Goal: Information Seeking & Learning: Learn about a topic

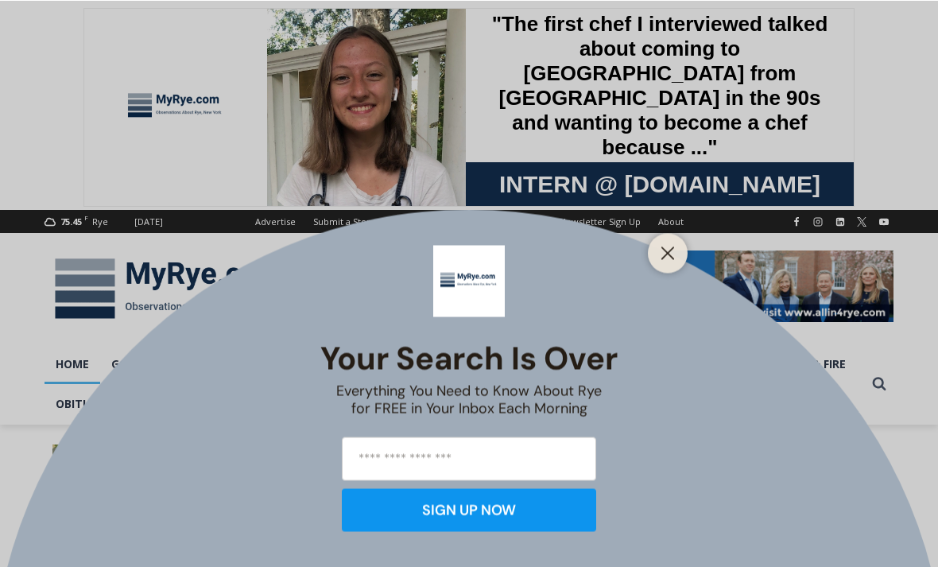
click at [677, 261] on button "Close" at bounding box center [668, 253] width 22 height 22
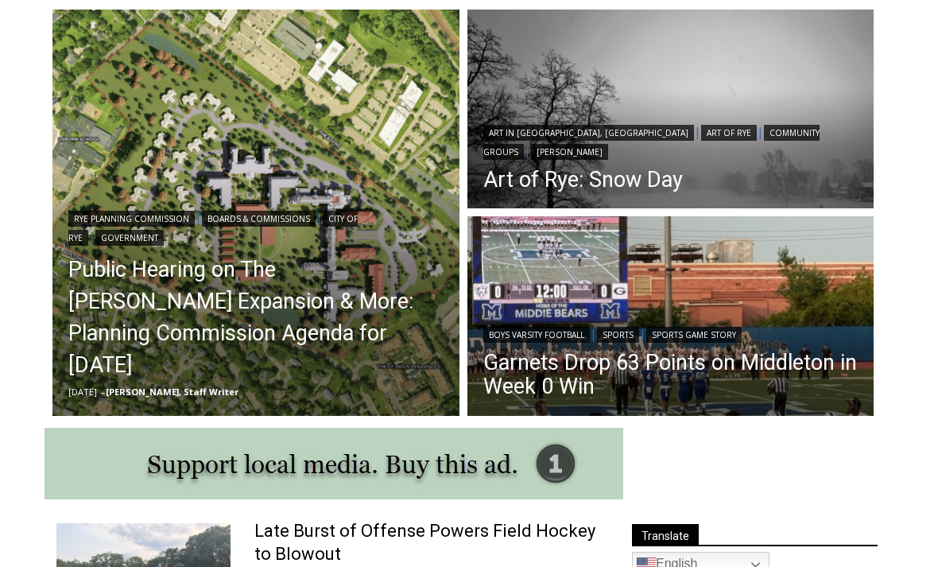
scroll to position [444, 0]
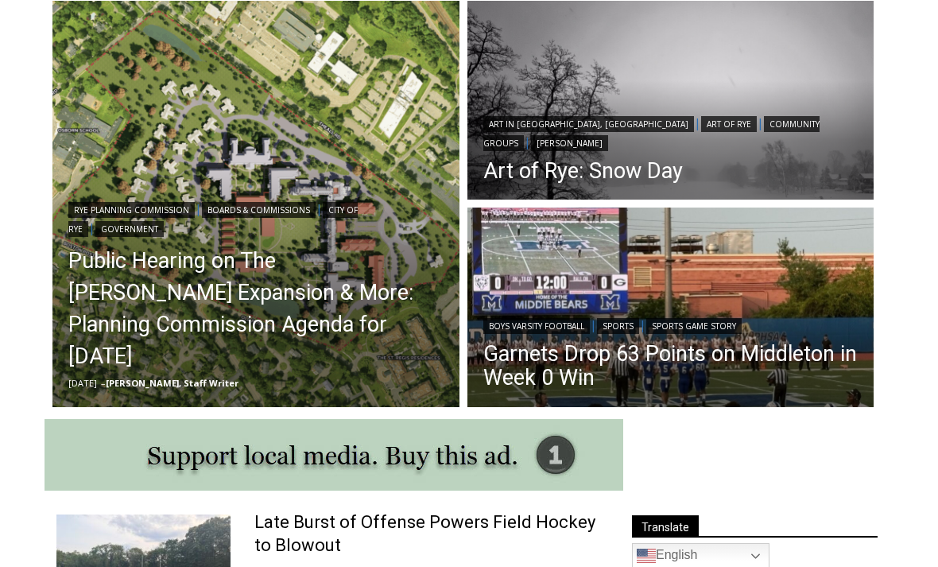
click at [533, 317] on header "Boys Varsity Football | Sports | Sports Game Story Garnets Drop 63 Points on Mi…" at bounding box center [670, 354] width 407 height 114
click at [541, 246] on img "Read More Garnets Drop 63 Points on Middleton in Week 0 Win" at bounding box center [670, 309] width 407 height 204
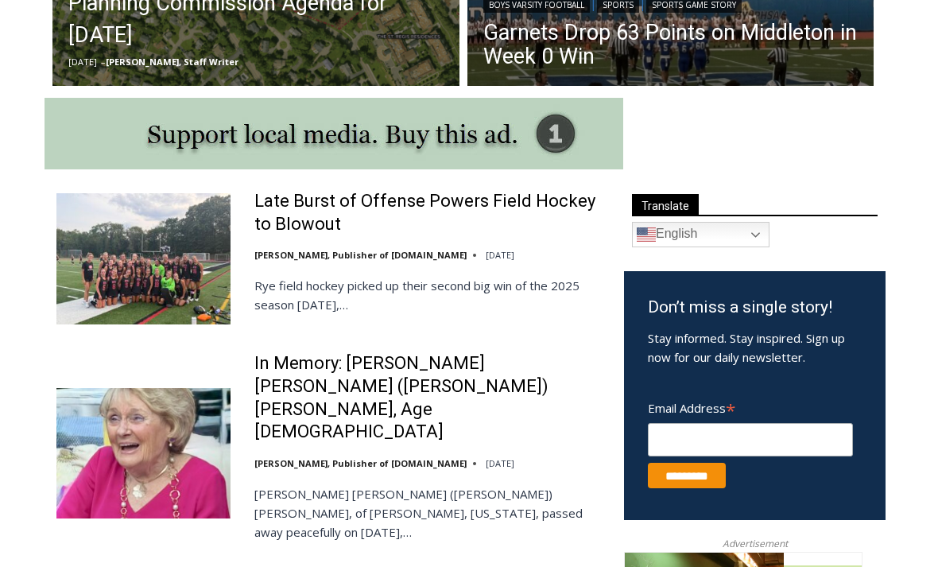
scroll to position [766, 0]
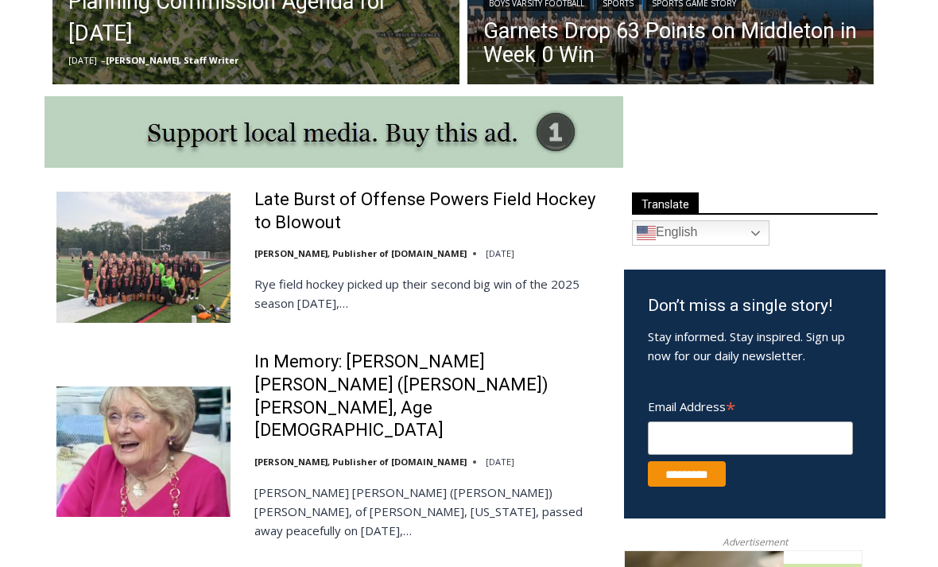
click at [294, 260] on link "[PERSON_NAME], Publisher of [DOMAIN_NAME]" at bounding box center [360, 254] width 212 height 12
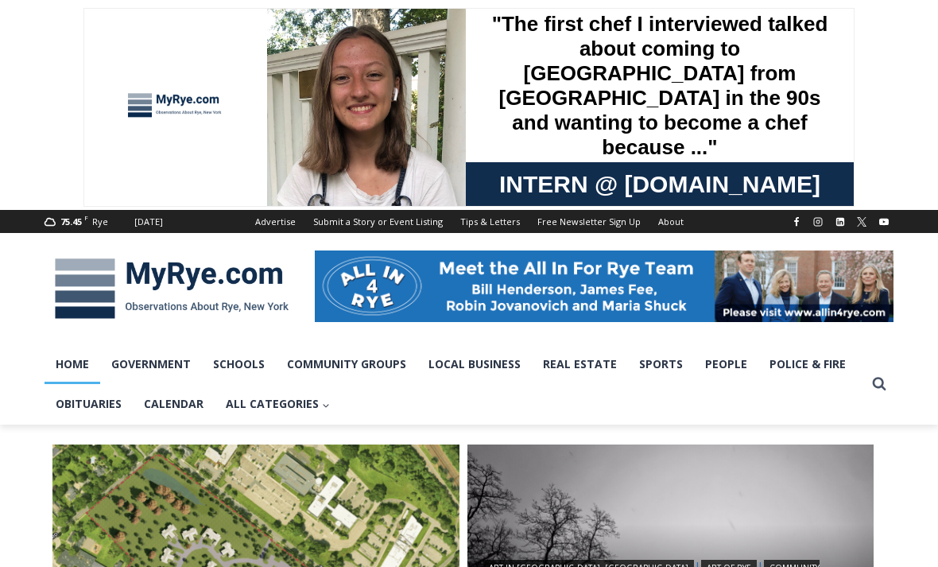
scroll to position [817, 0]
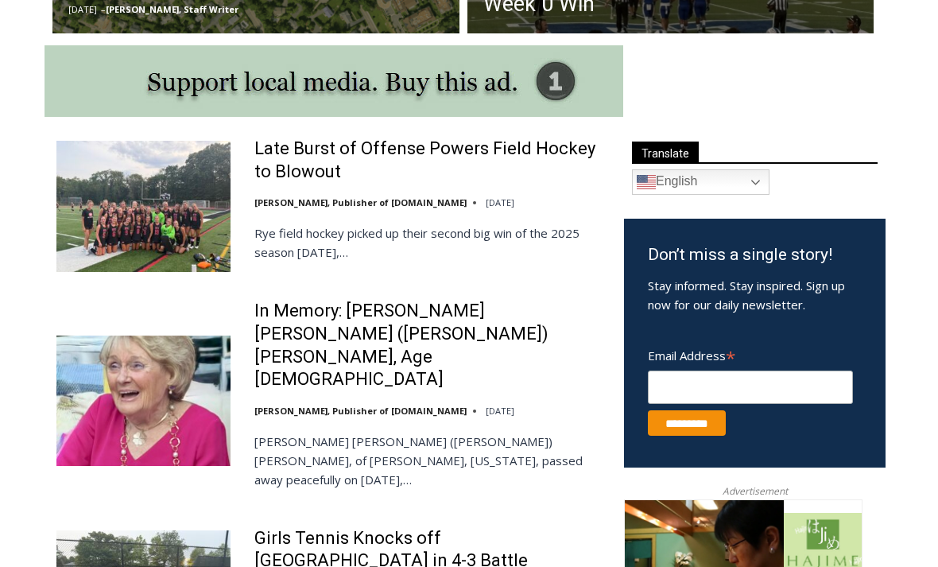
click at [288, 153] on link "Late Burst of Offense Powers Field Hockey to Blowout" at bounding box center [428, 160] width 349 height 45
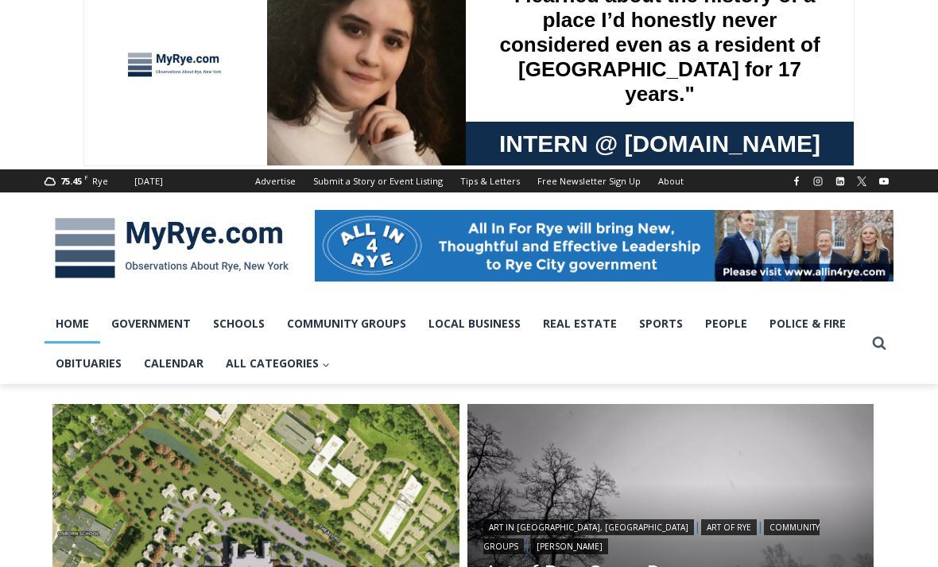
scroll to position [0, 0]
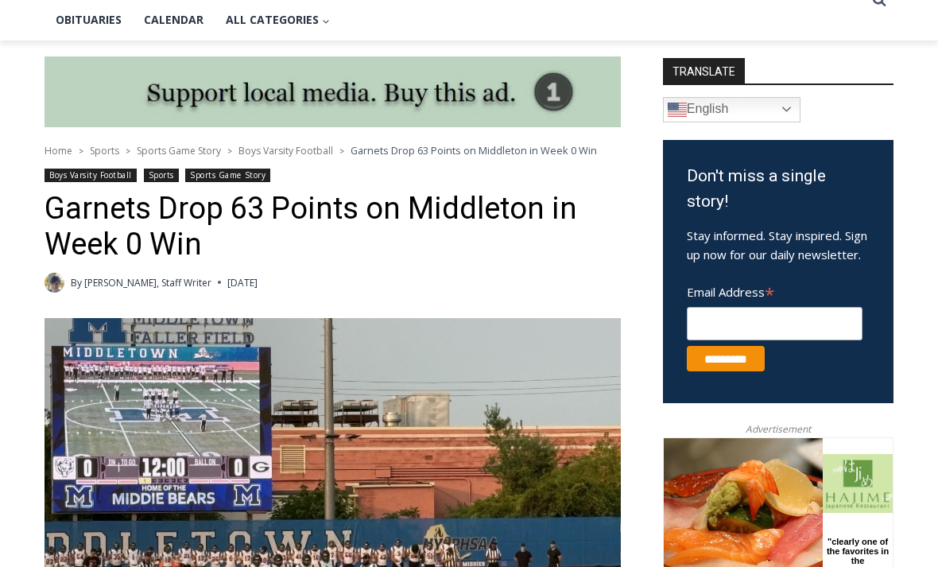
scroll to position [343, 0]
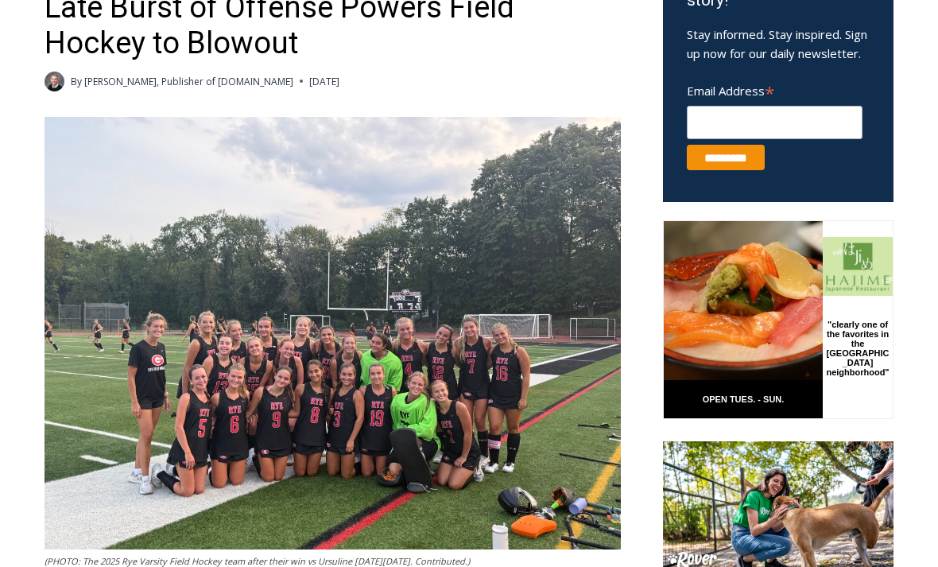
scroll to position [545, 0]
